Goal: Task Accomplishment & Management: Manage account settings

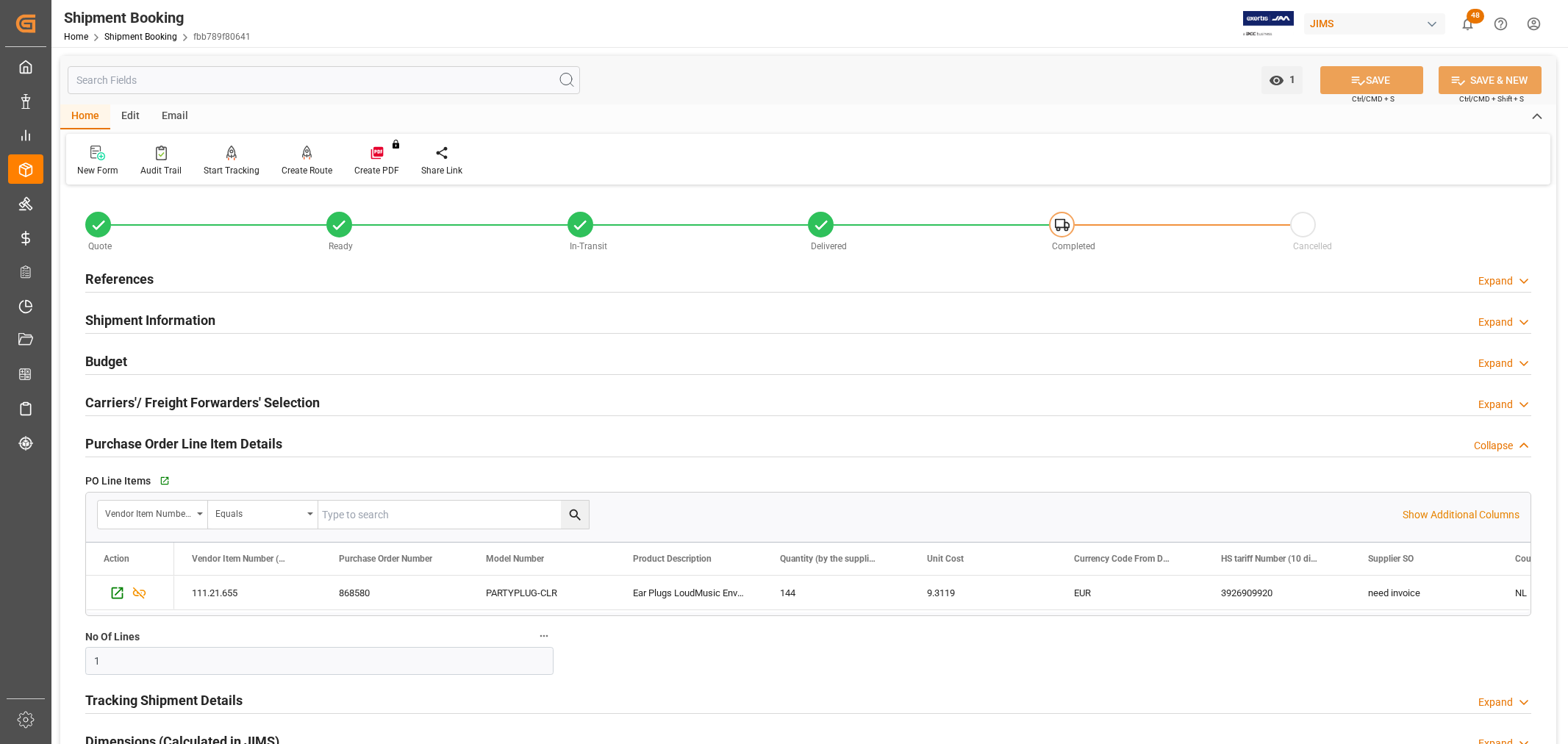
click at [141, 30] on div "Home Shipment Booking fbb789f80641" at bounding box center [158, 36] width 187 height 15
click at [136, 32] on link "Shipment Booking" at bounding box center [141, 36] width 73 height 10
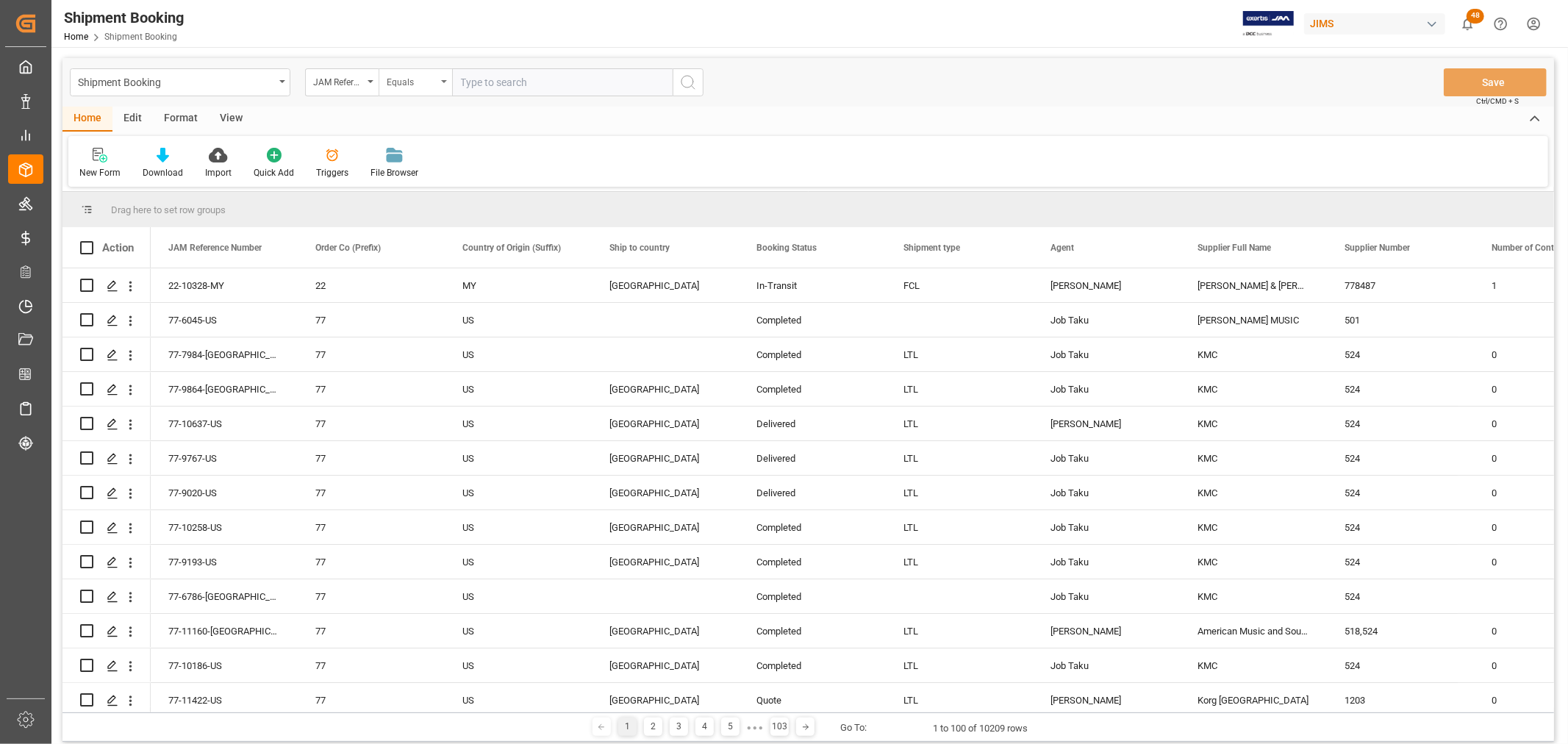
click at [442, 81] on icon "open menu" at bounding box center [444, 82] width 6 height 3
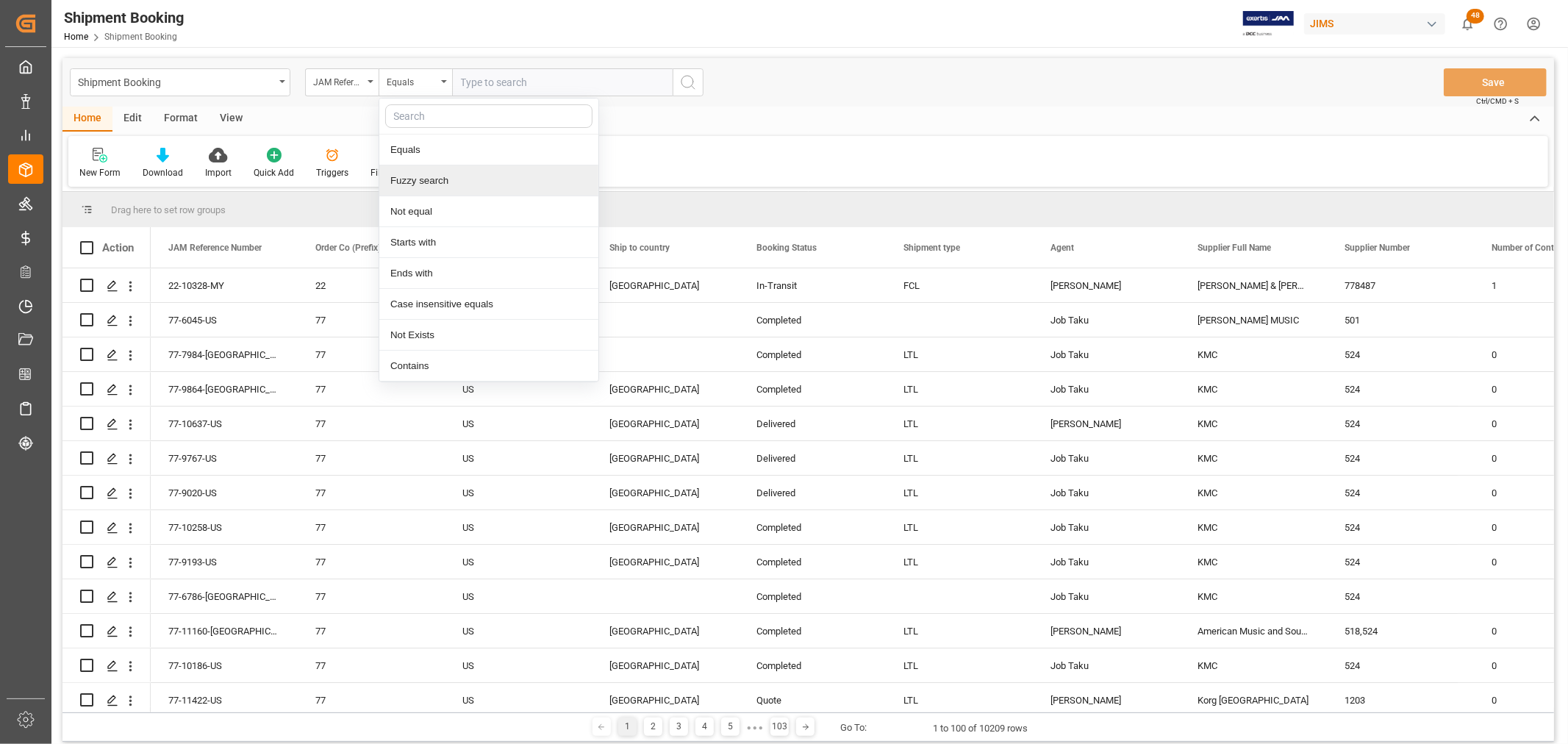
click at [448, 178] on div "Fuzzy search" at bounding box center [488, 181] width 219 height 31
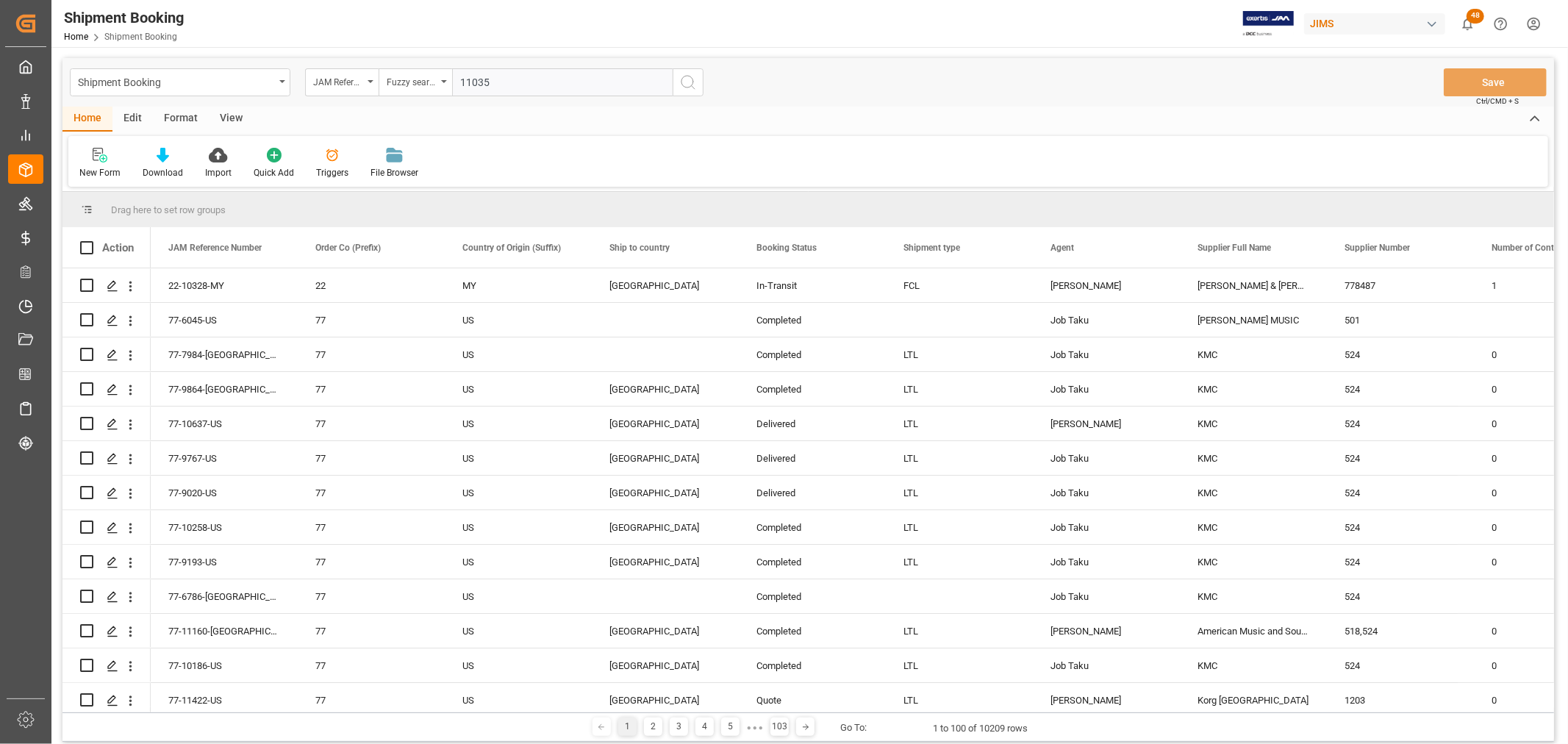
type input "11035"
click at [692, 79] on icon "search button" at bounding box center [688, 82] width 18 height 18
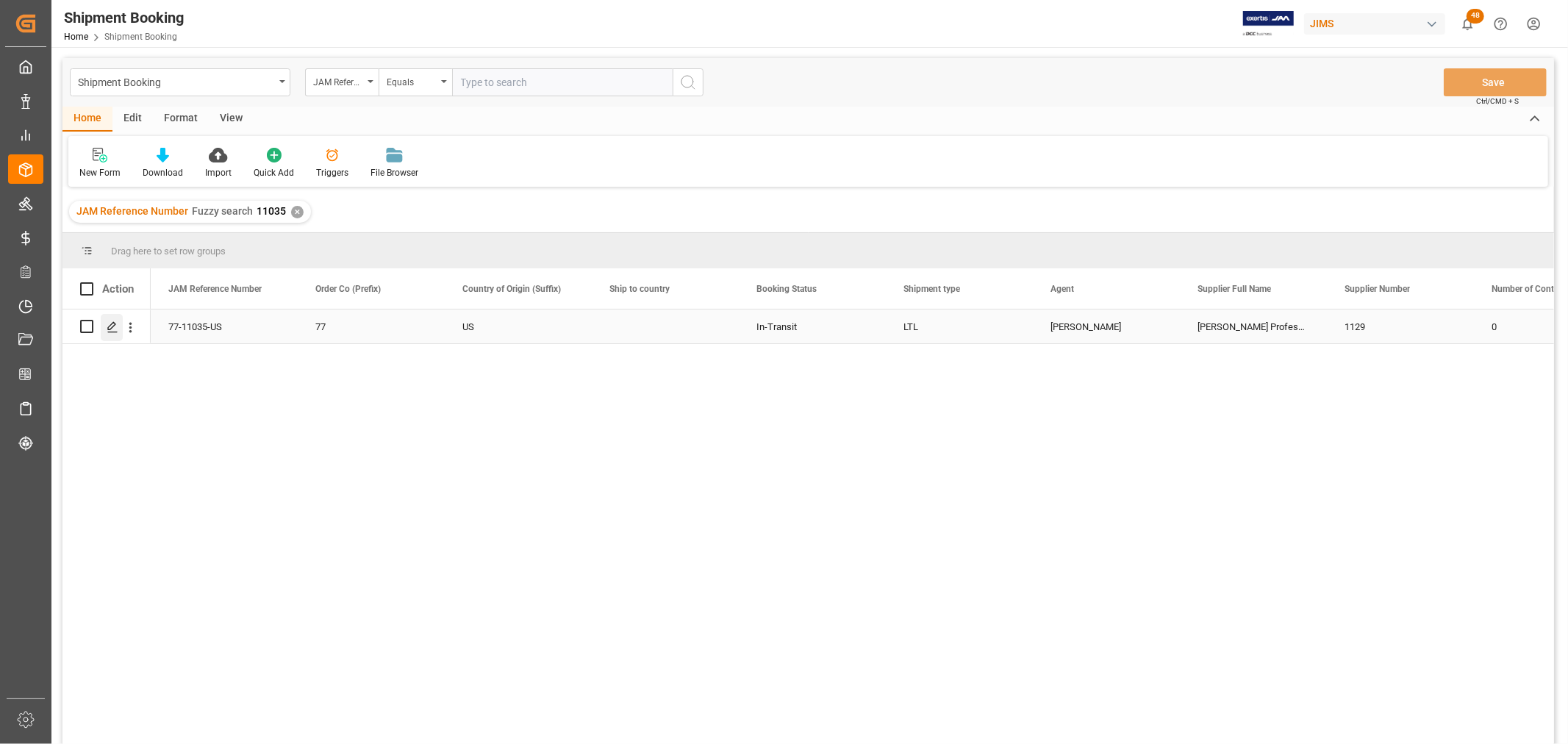
click at [111, 325] on icon "Press SPACE to select this row." at bounding box center [112, 327] width 12 height 12
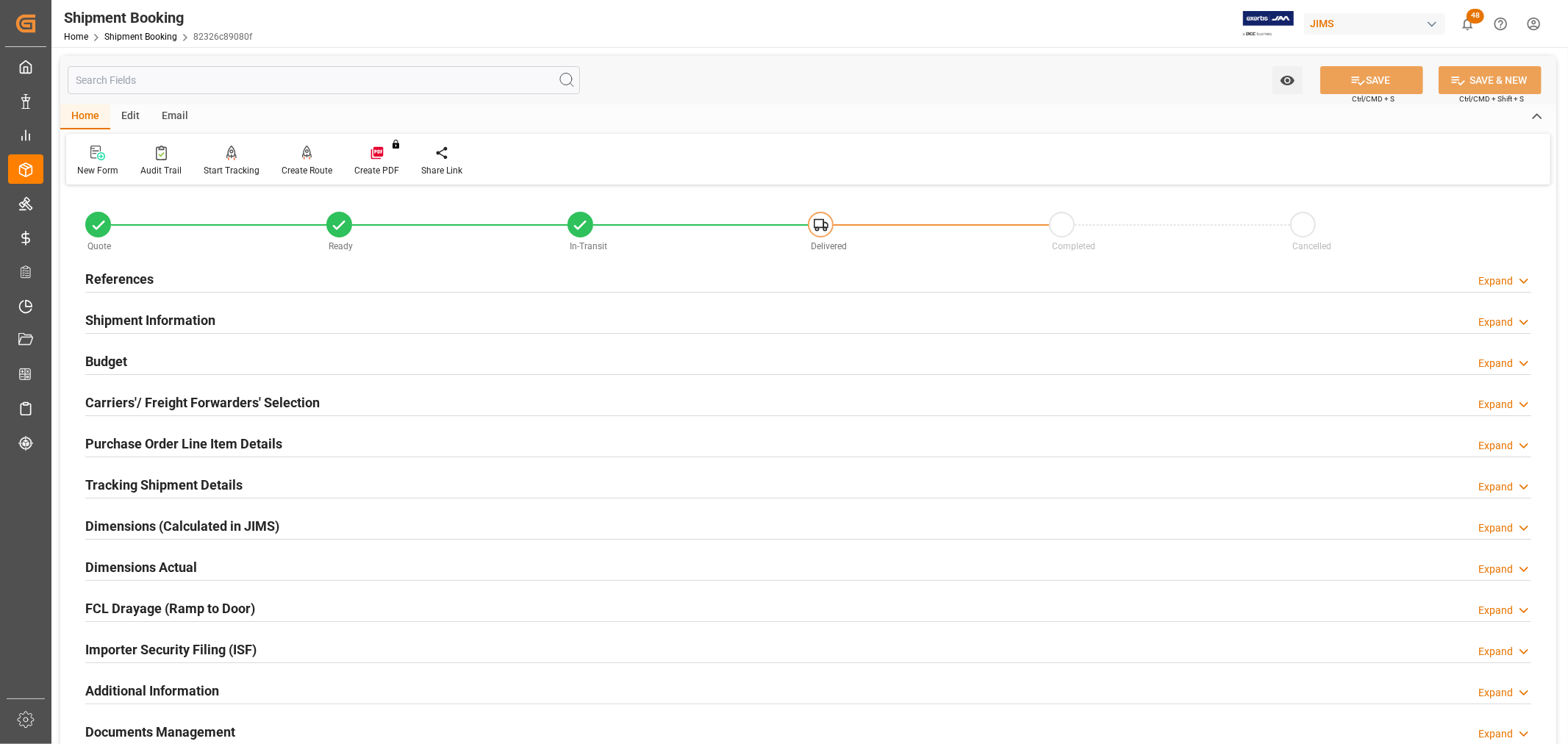
scroll to position [245, 0]
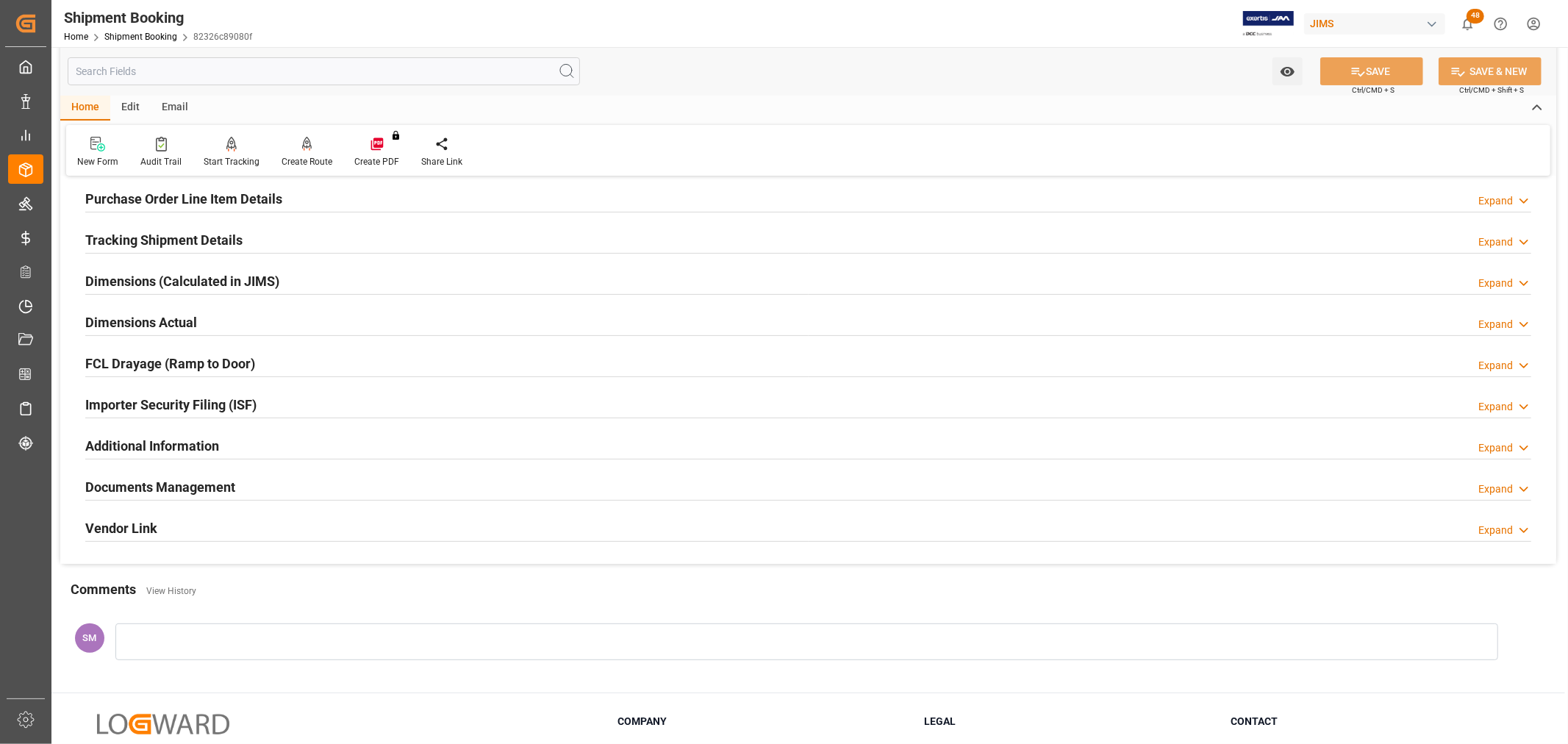
click at [137, 481] on h2 "Documents Management" at bounding box center [160, 487] width 150 height 20
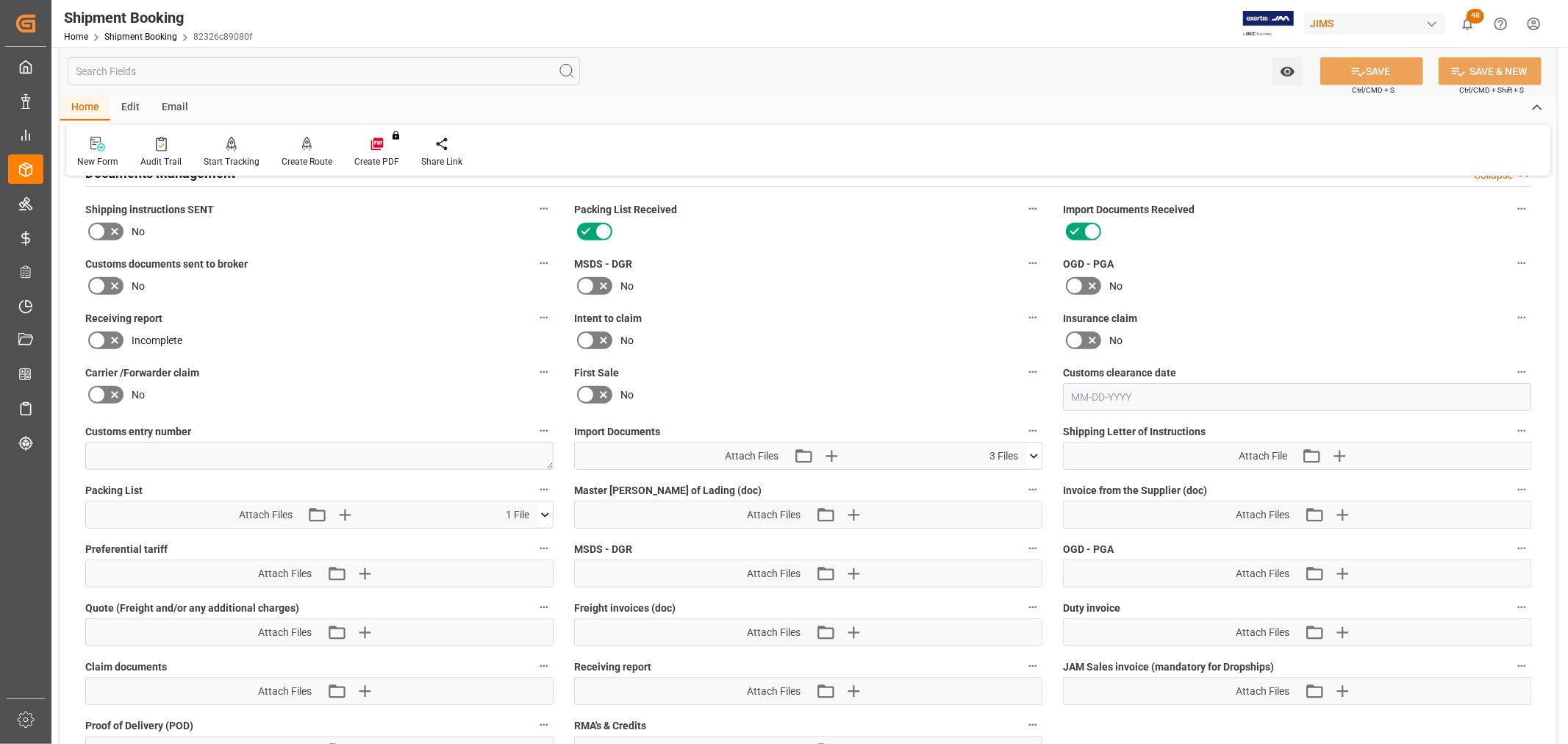
scroll to position [571, 0]
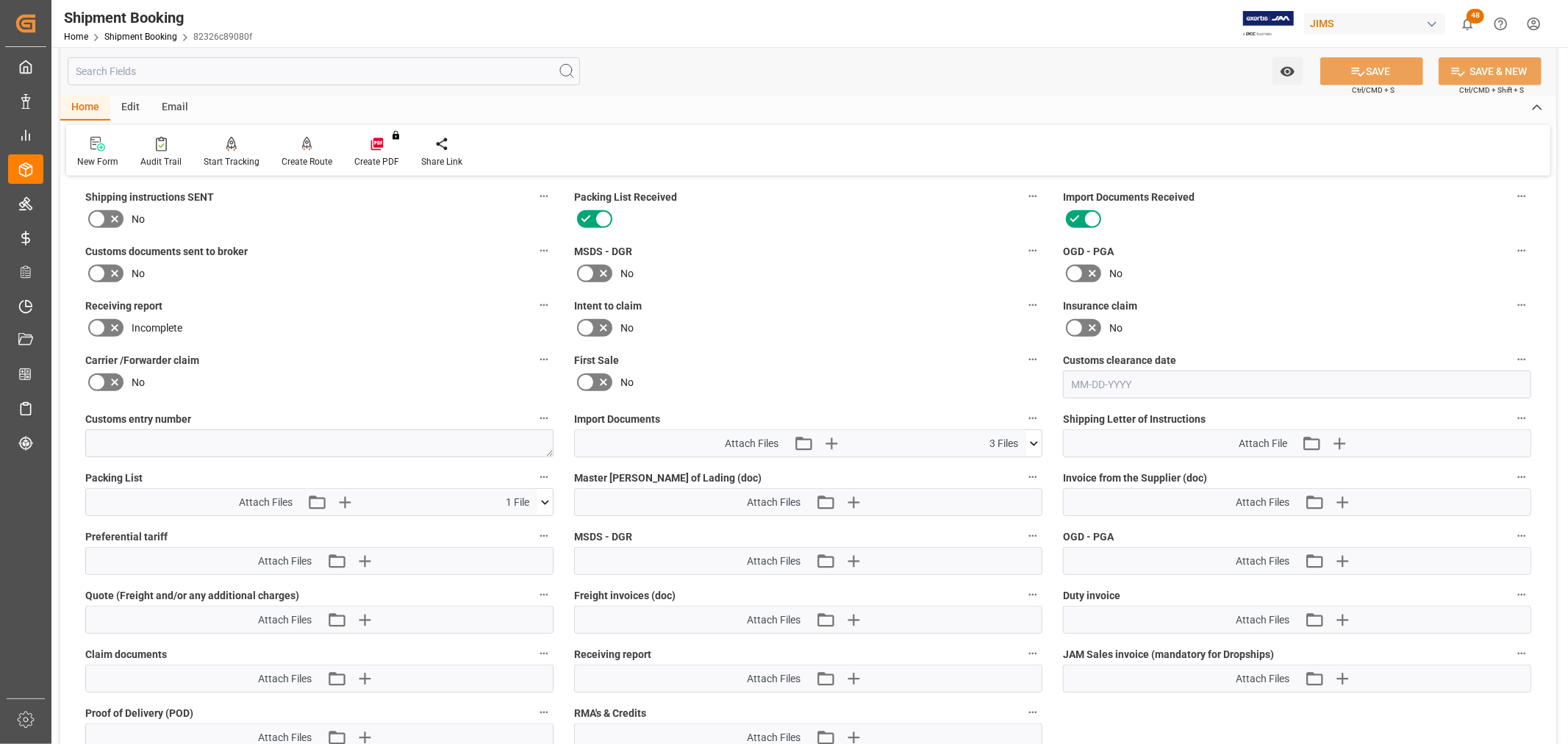
click at [103, 269] on icon at bounding box center [97, 273] width 18 height 18
click at [0, 0] on input "checkbox" at bounding box center [0, 0] width 0 height 0
click at [825, 437] on icon "button" at bounding box center [831, 443] width 23 height 23
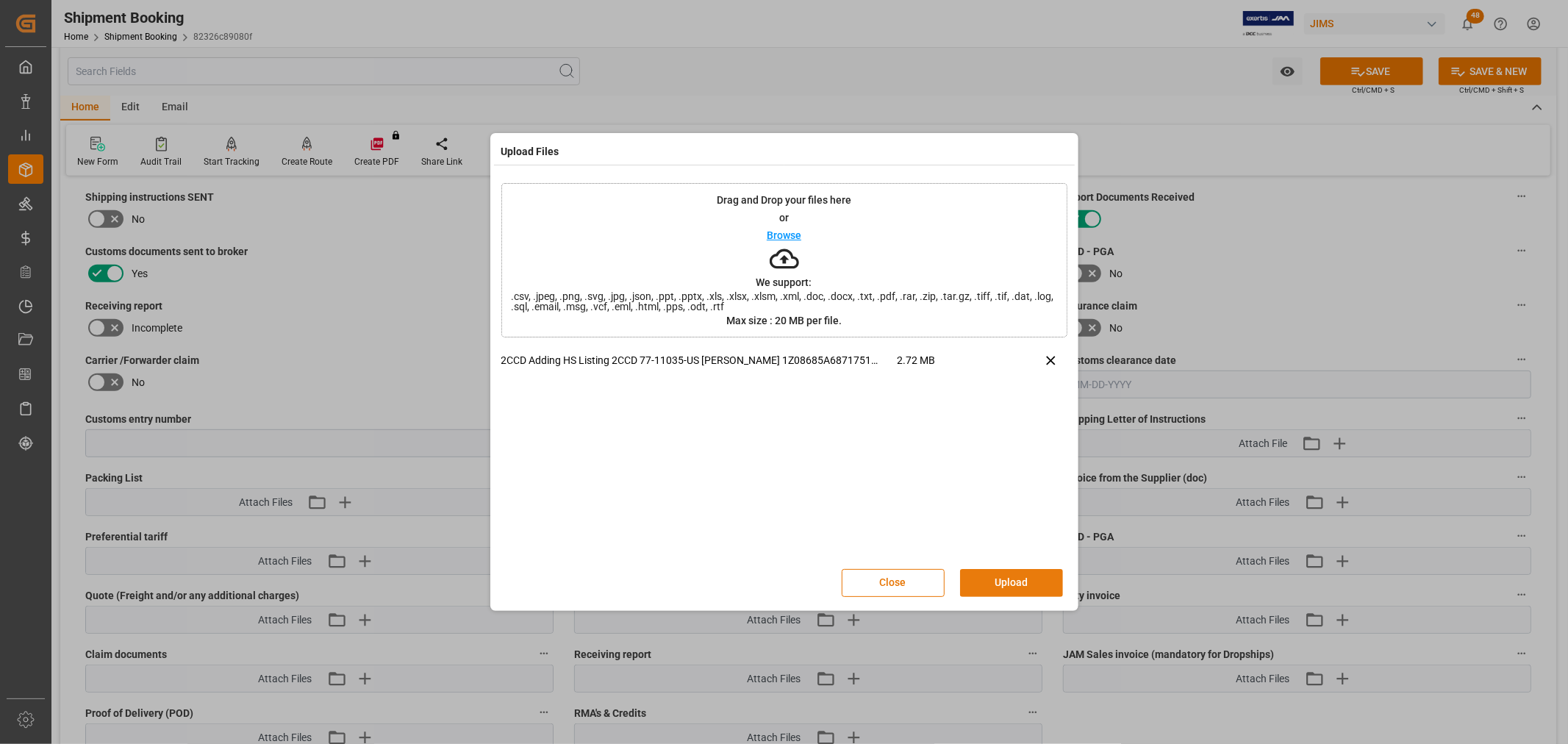
click at [1001, 583] on button "Upload" at bounding box center [1011, 583] width 103 height 28
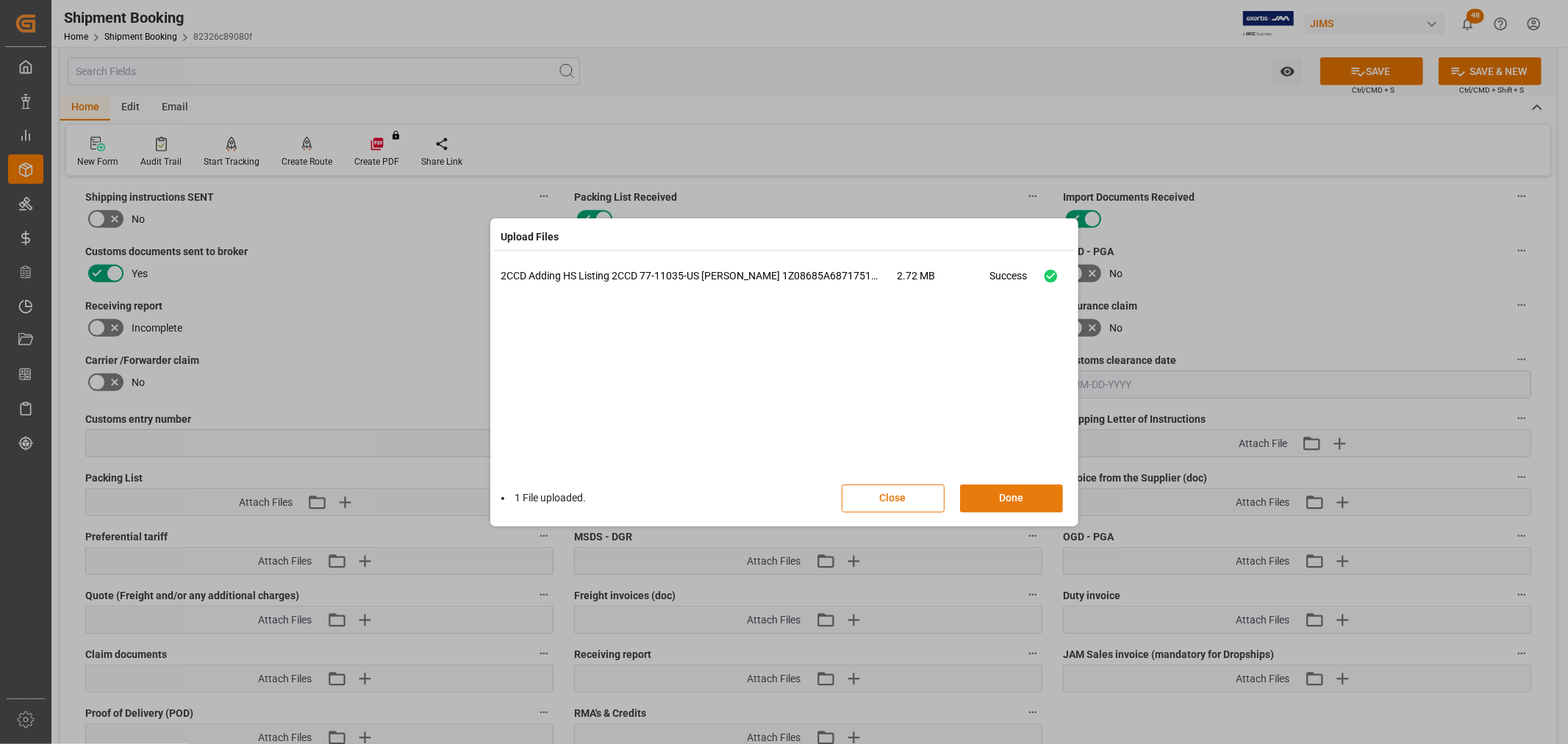
click at [1019, 492] on button "Done" at bounding box center [1011, 498] width 103 height 28
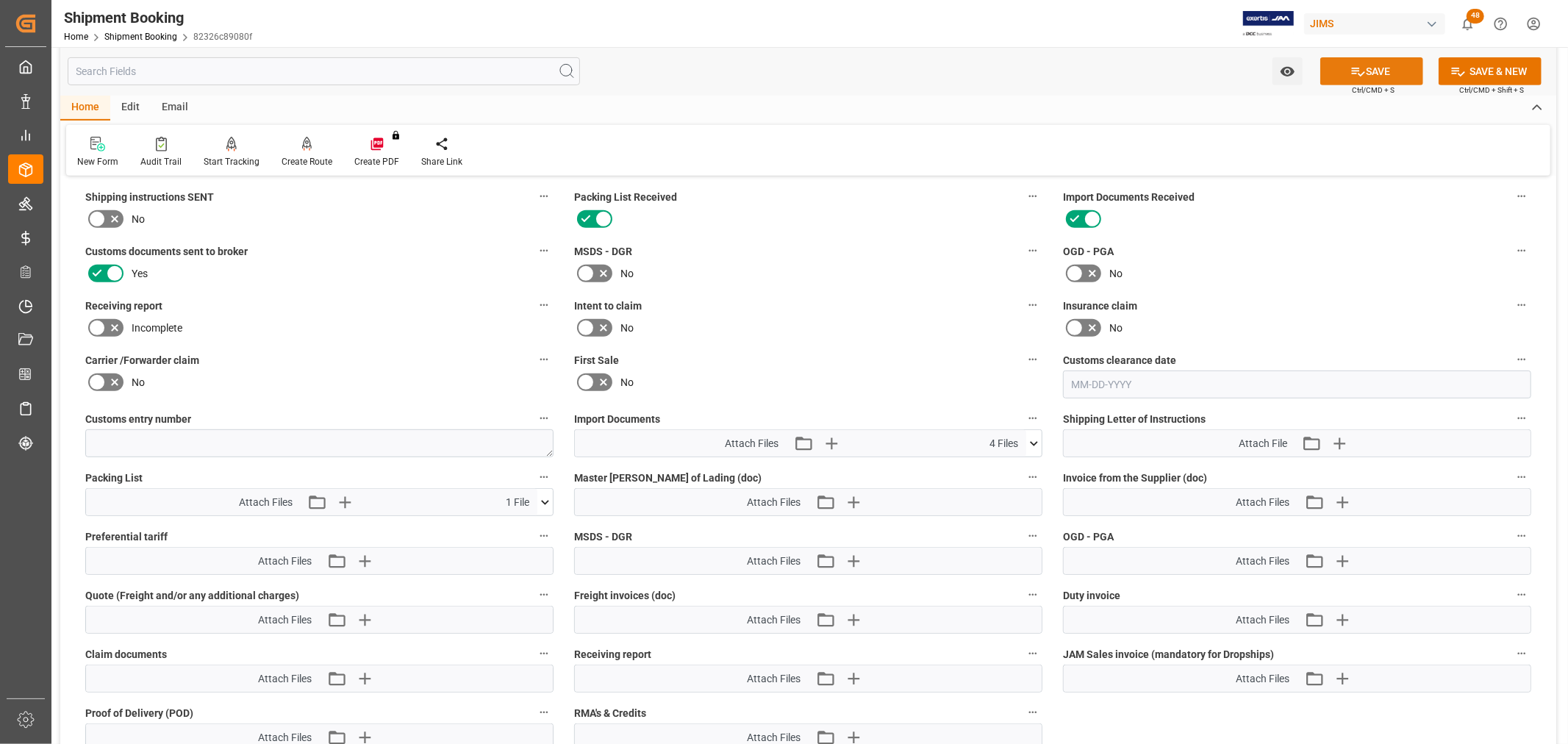
click at [1386, 64] on button "SAVE" at bounding box center [1372, 71] width 103 height 28
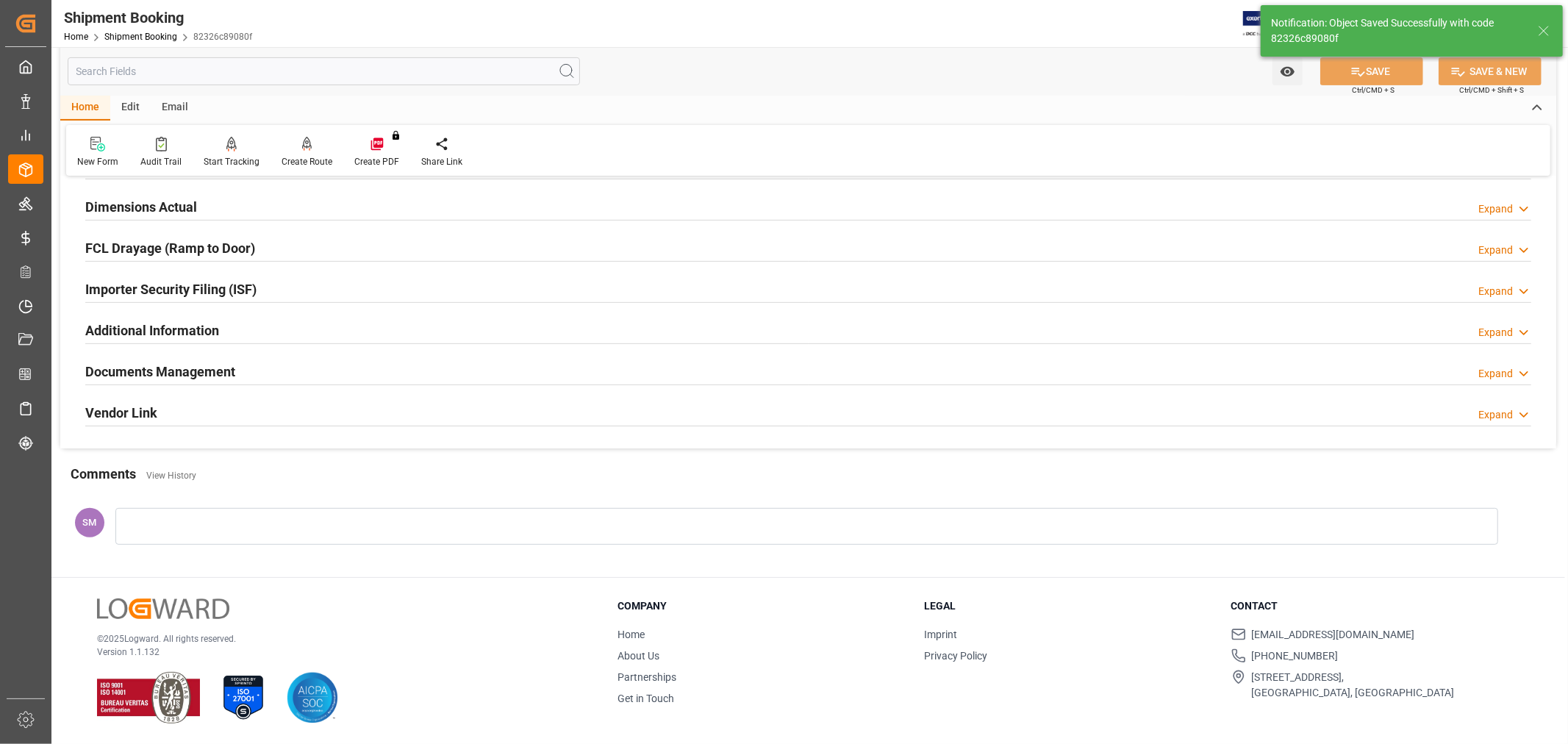
scroll to position [361, 0]
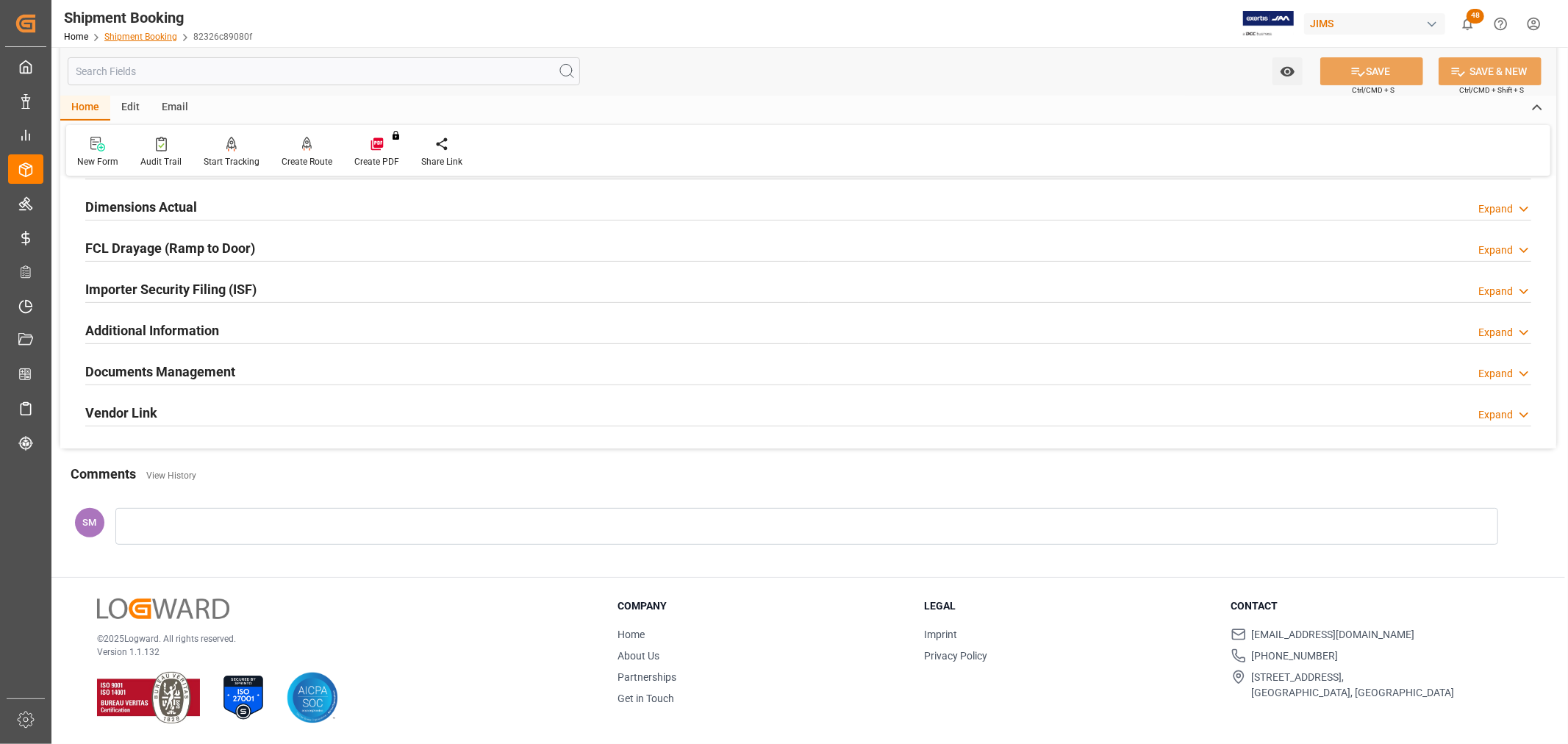
click at [147, 39] on link "Shipment Booking" at bounding box center [141, 36] width 73 height 10
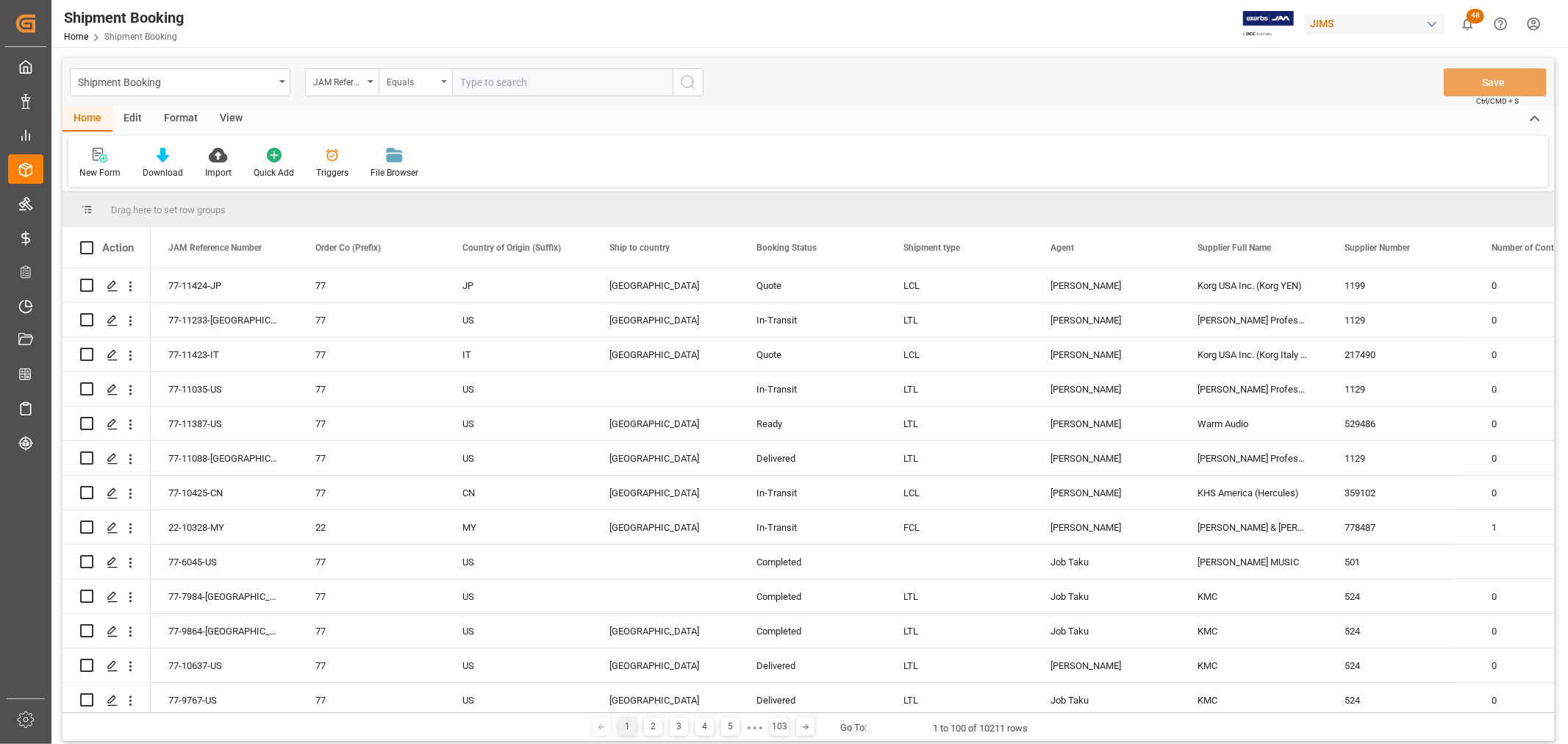
click at [444, 86] on div "Equals" at bounding box center [415, 82] width 73 height 28
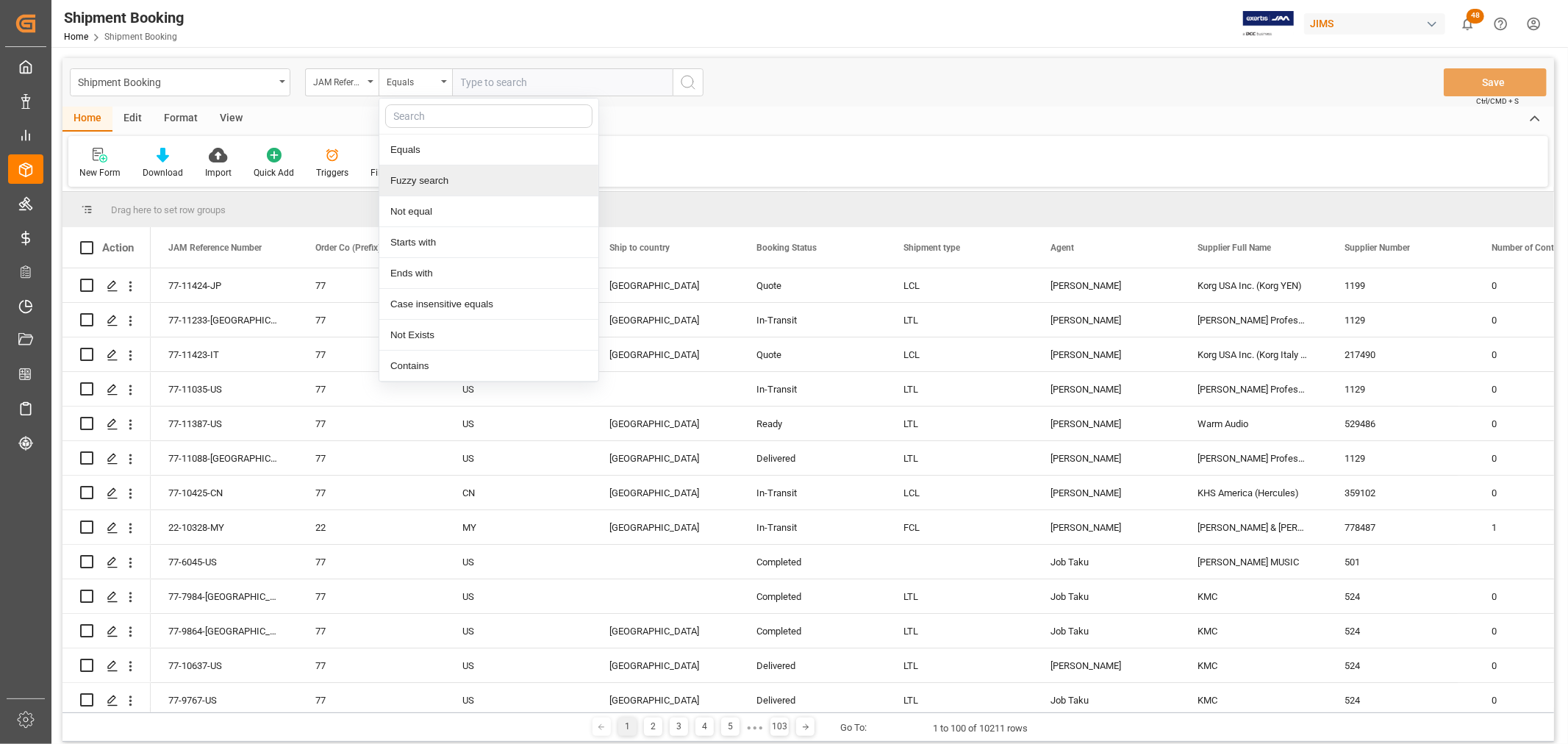
click at [419, 188] on div "Fuzzy search" at bounding box center [488, 181] width 219 height 31
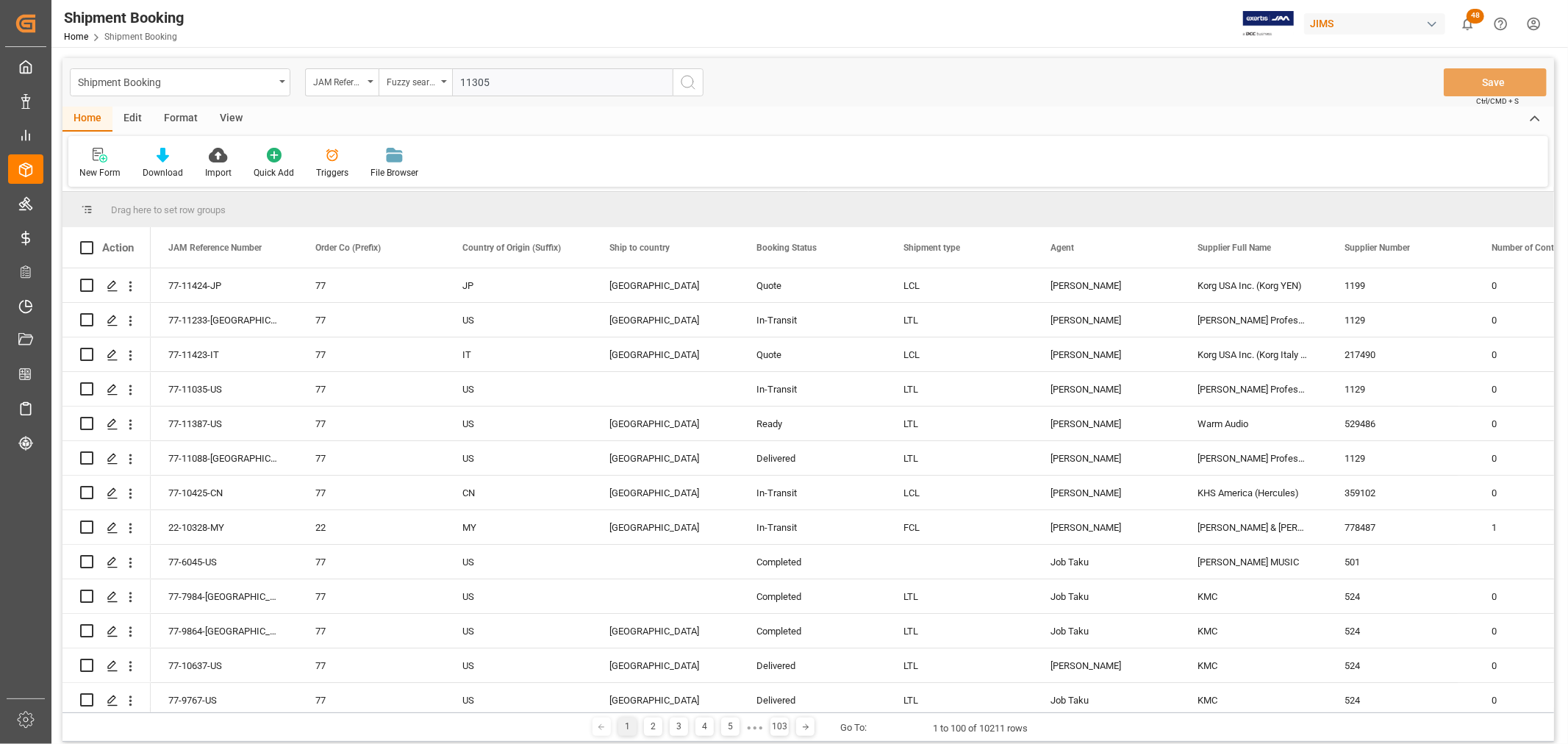
type input "11305"
click at [687, 85] on icon "search button" at bounding box center [688, 82] width 18 height 18
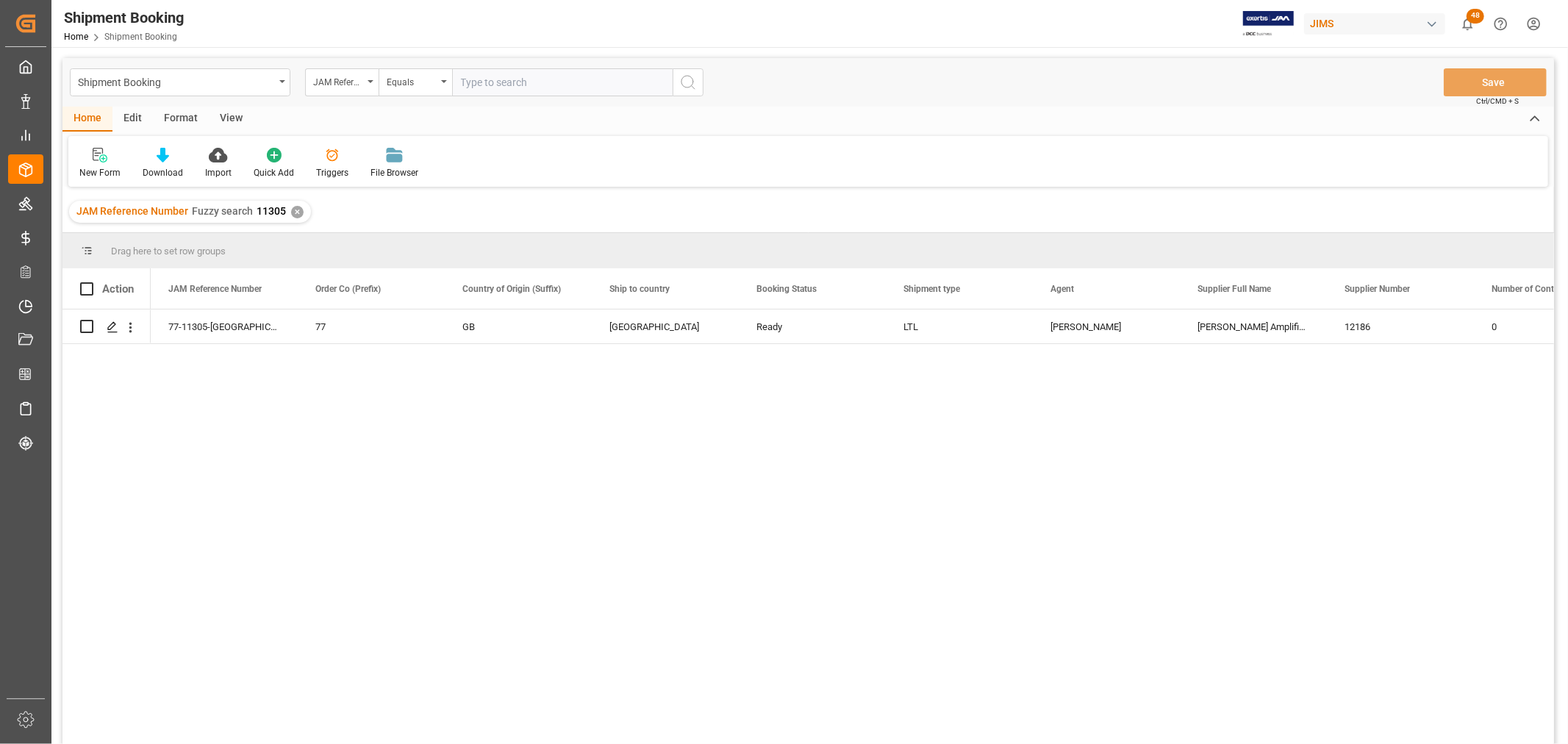
click at [383, 415] on div "77-11305-GB 77 GB Canada Ready LTL [PERSON_NAME] Amplification plc (GBP) 12186 0" at bounding box center [852, 531] width 1403 height 444
click at [104, 331] on div "Press SPACE to select this row." at bounding box center [111, 327] width 22 height 27
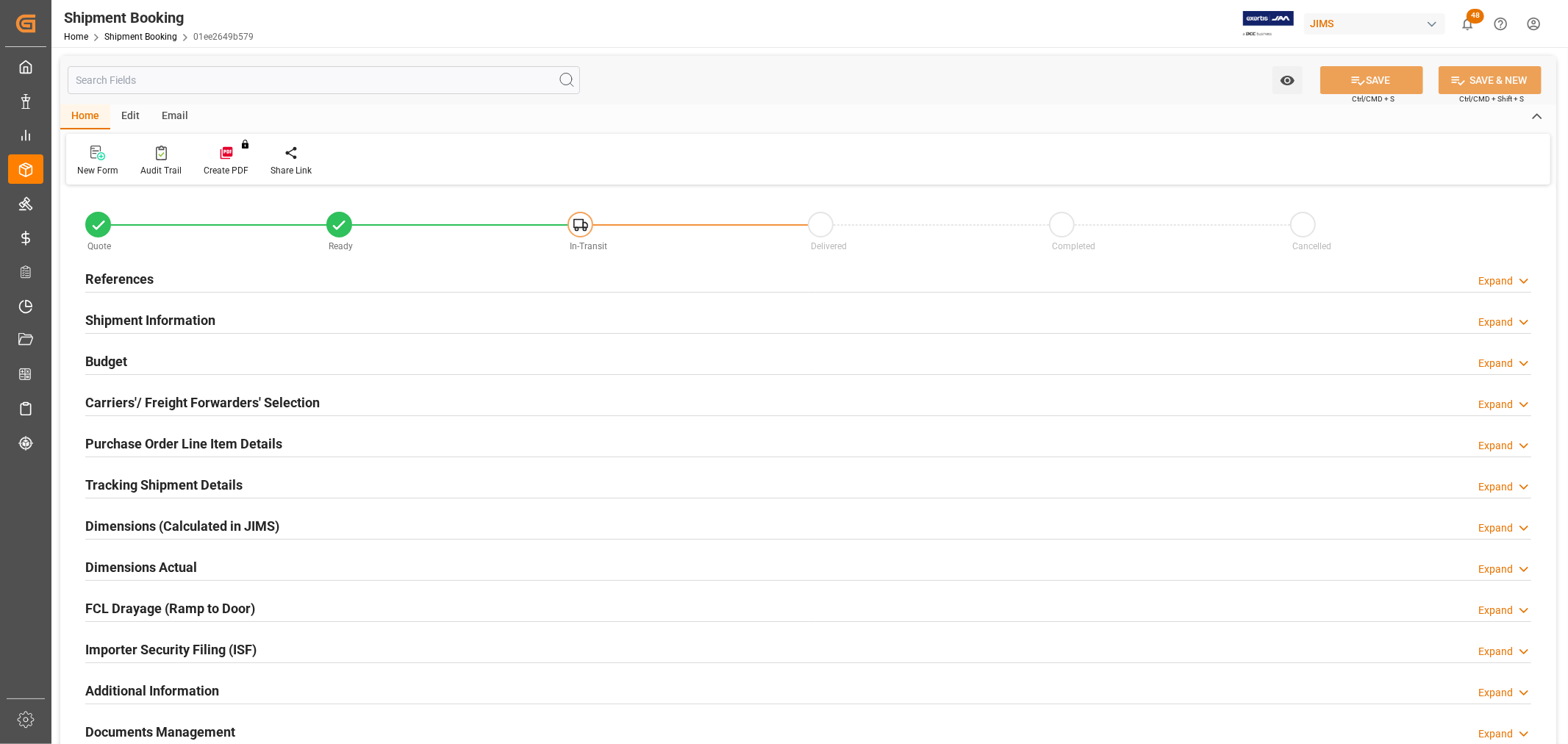
type input "39.3288"
type input "42.3813"
type input "719.1"
click at [106, 358] on h2 "Budget" at bounding box center [106, 362] width 42 height 20
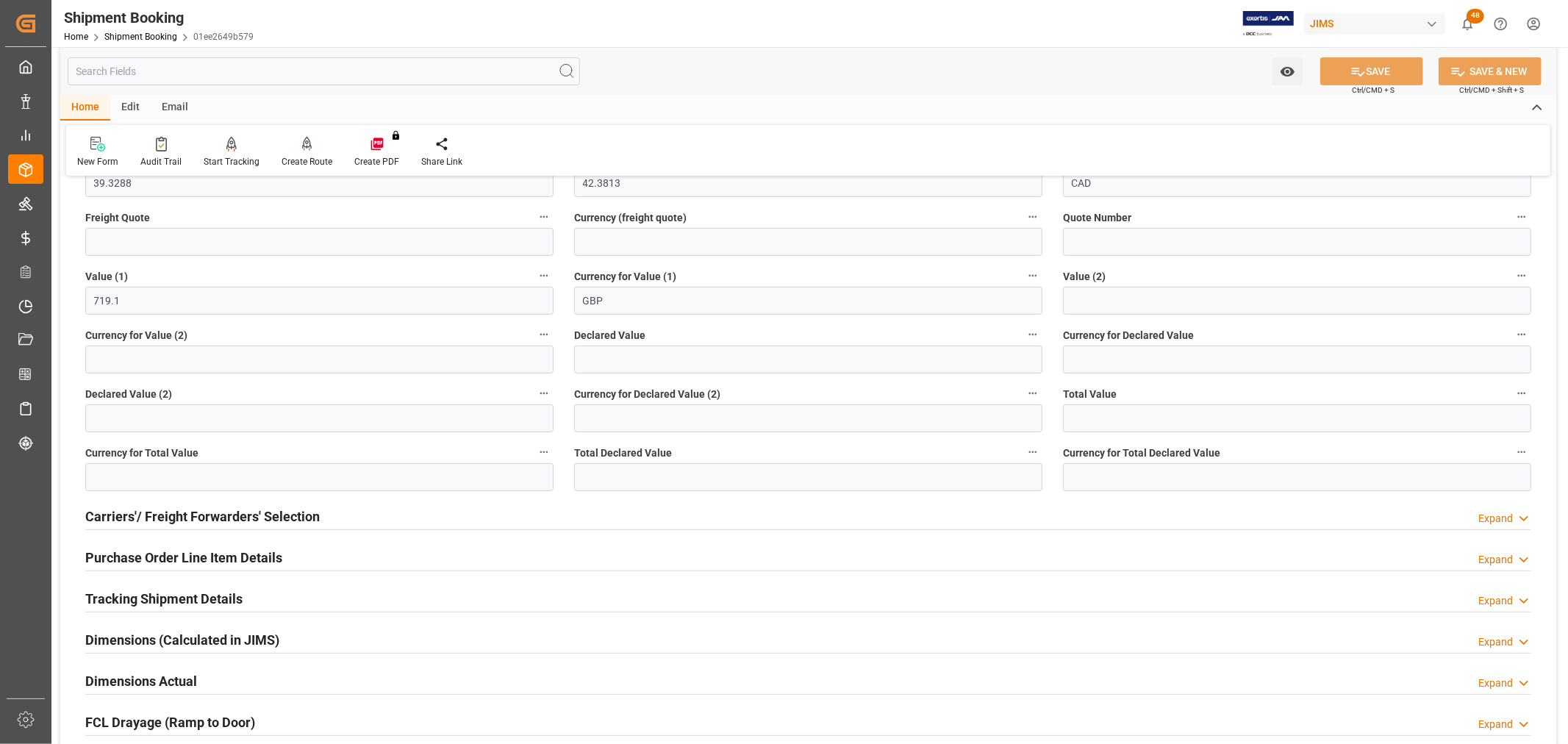
scroll to position [245, 0]
